Goal: Information Seeking & Learning: Learn about a topic

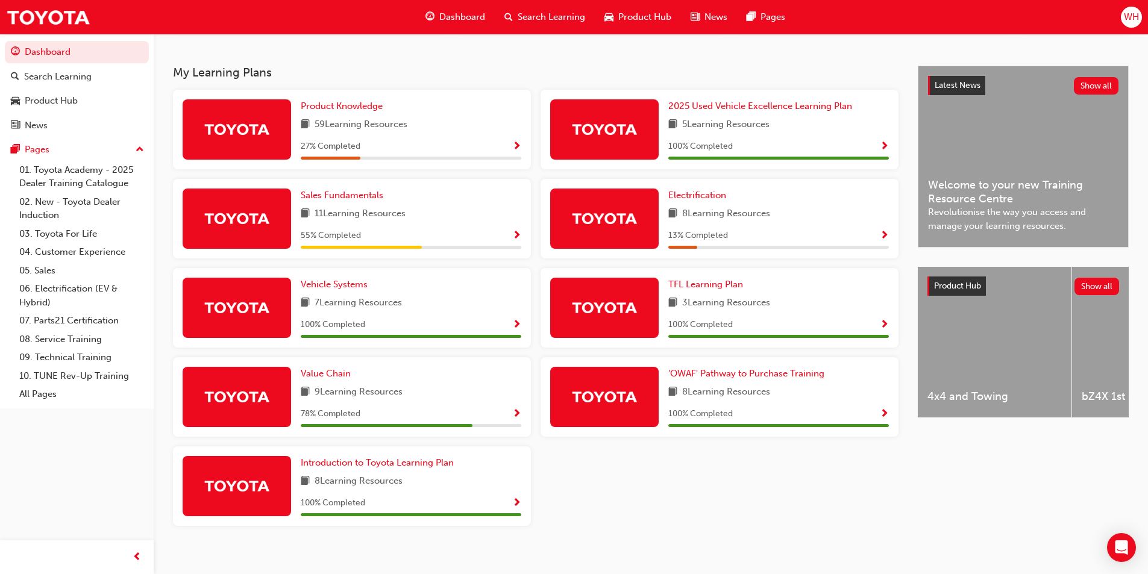
scroll to position [257, 0]
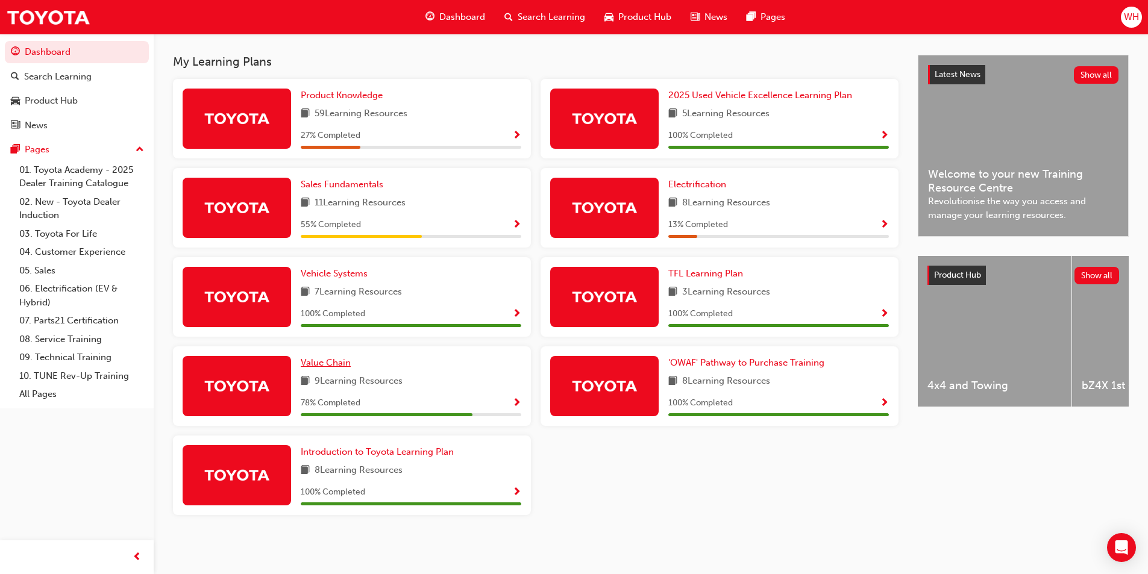
click at [330, 358] on span "Value Chain" at bounding box center [326, 362] width 50 height 11
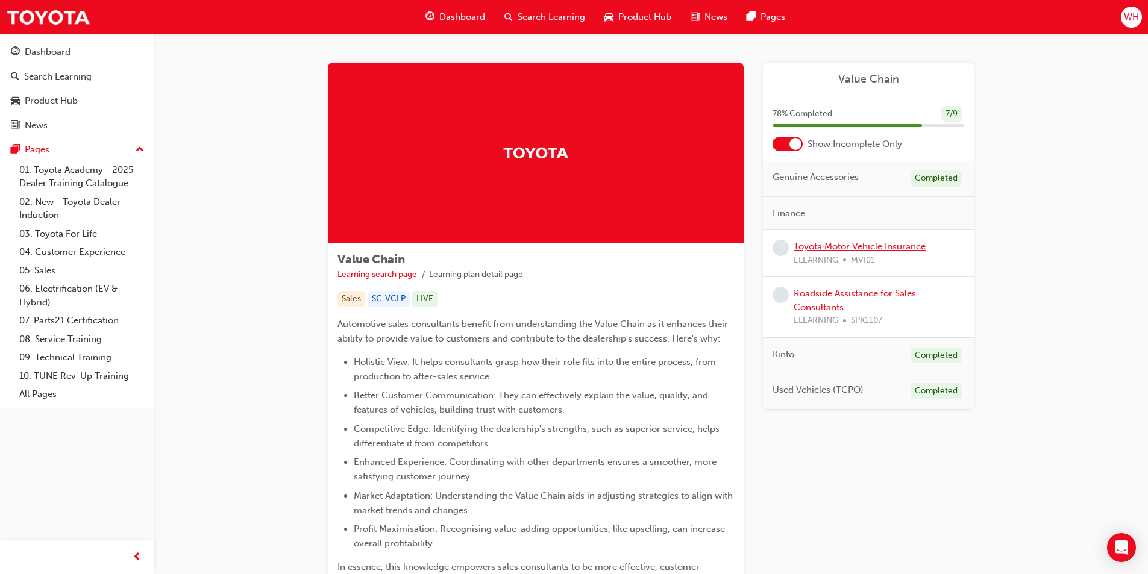
click at [878, 243] on link "Toyota Motor Vehicle Insurance" at bounding box center [859, 246] width 132 height 11
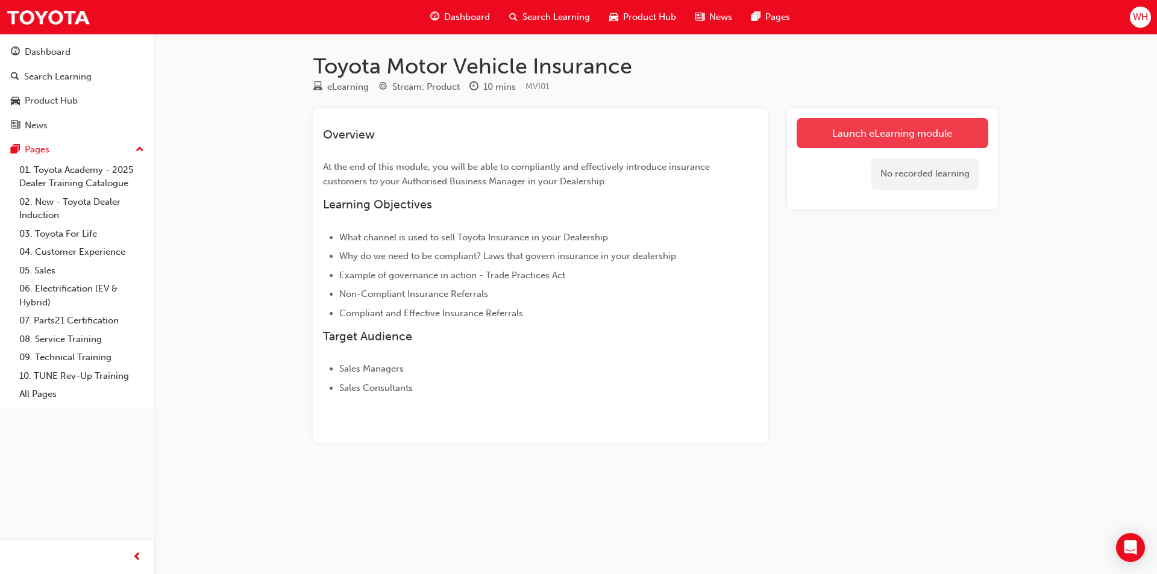
click at [881, 142] on link "Launch eLearning module" at bounding box center [893, 133] width 192 height 30
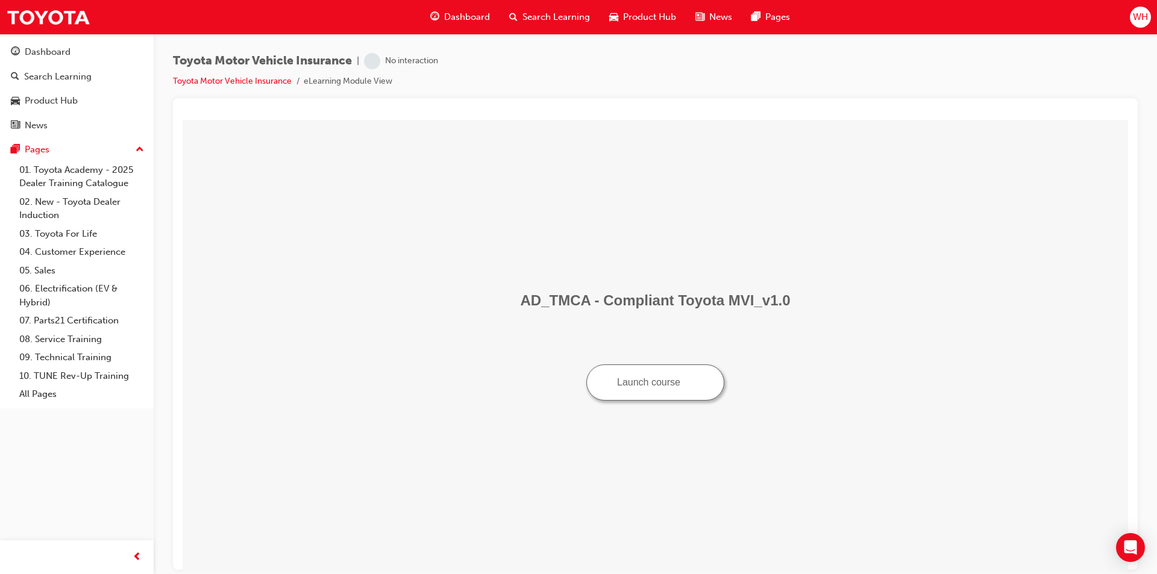
click at [659, 392] on button "Launch course" at bounding box center [655, 382] width 138 height 36
